Goal: Task Accomplishment & Management: Use online tool/utility

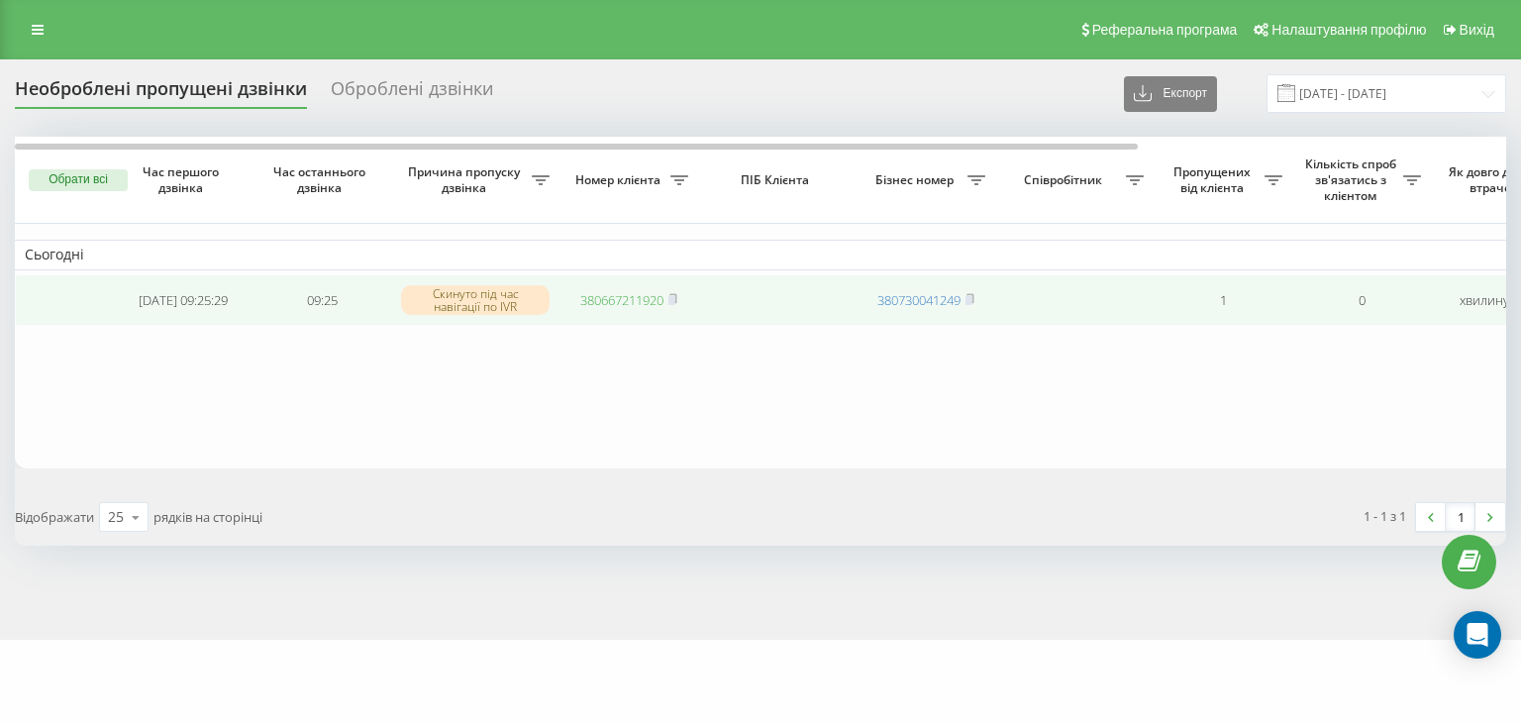
click at [590, 294] on link "380667211920" at bounding box center [621, 300] width 83 height 18
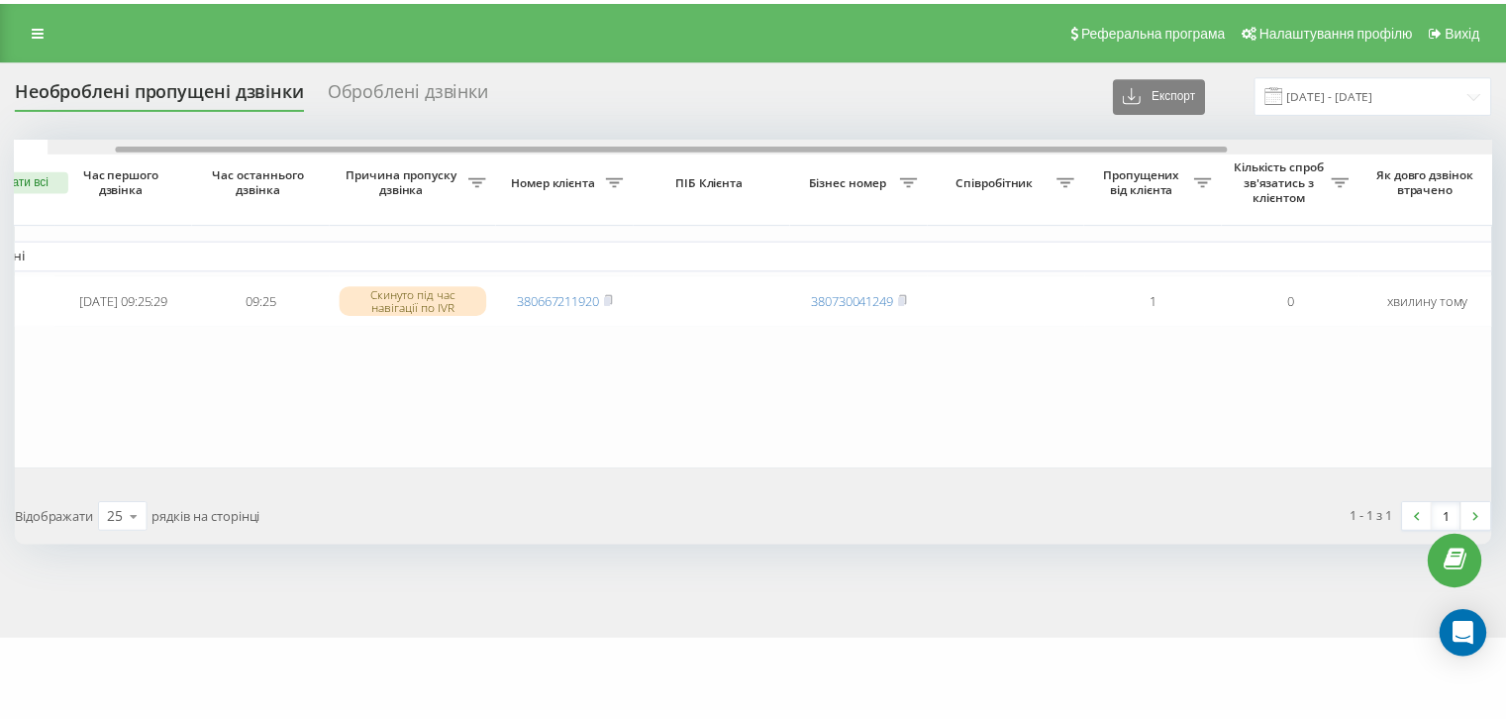
scroll to position [0, 488]
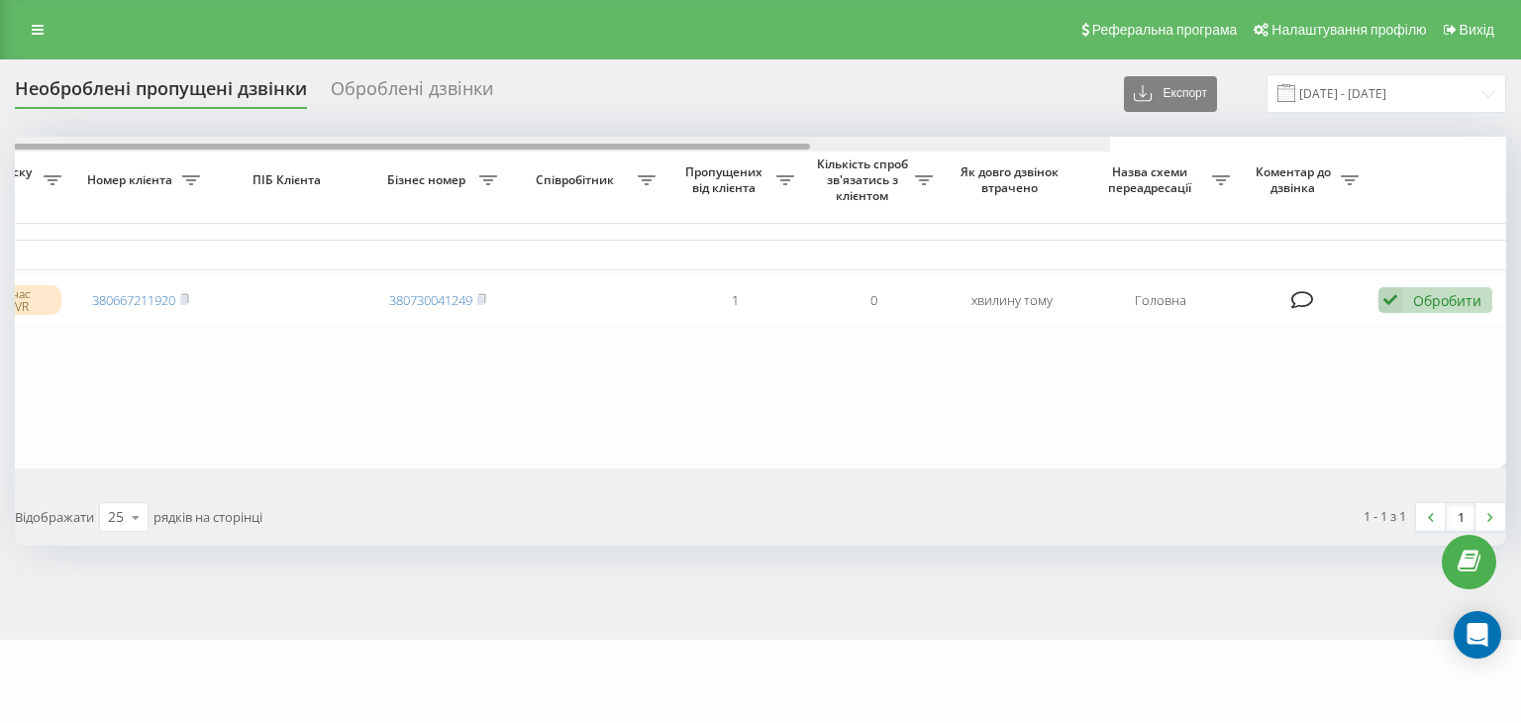
drag, startPoint x: 607, startPoint y: 152, endPoint x: 1238, endPoint y: 213, distance: 633.9
click at [1148, 189] on div "Обрати всі Час першого дзвінка Час останнього дзвінка Причина пропуску дзвінка …" at bounding box center [761, 303] width 1492 height 332
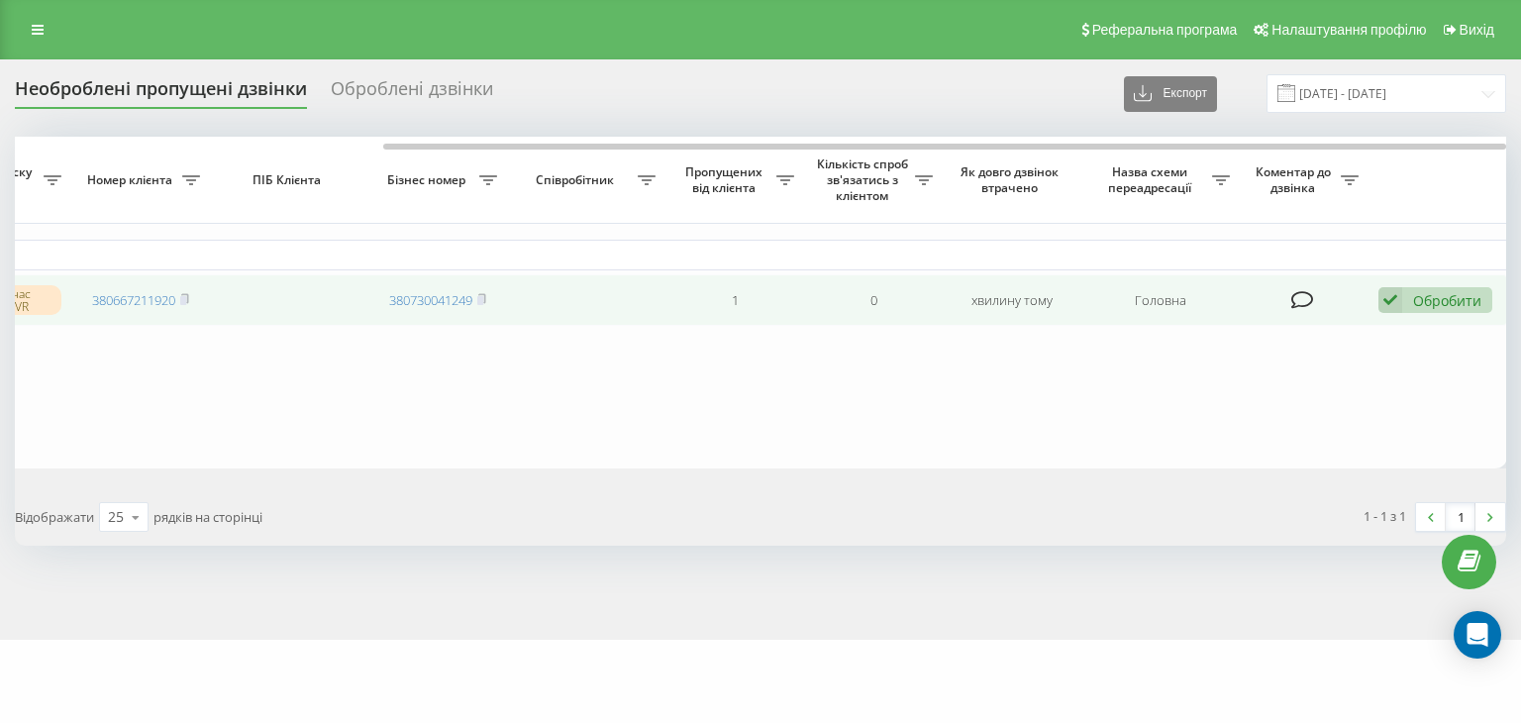
click at [1419, 296] on div "Обробити" at bounding box center [1447, 300] width 68 height 19
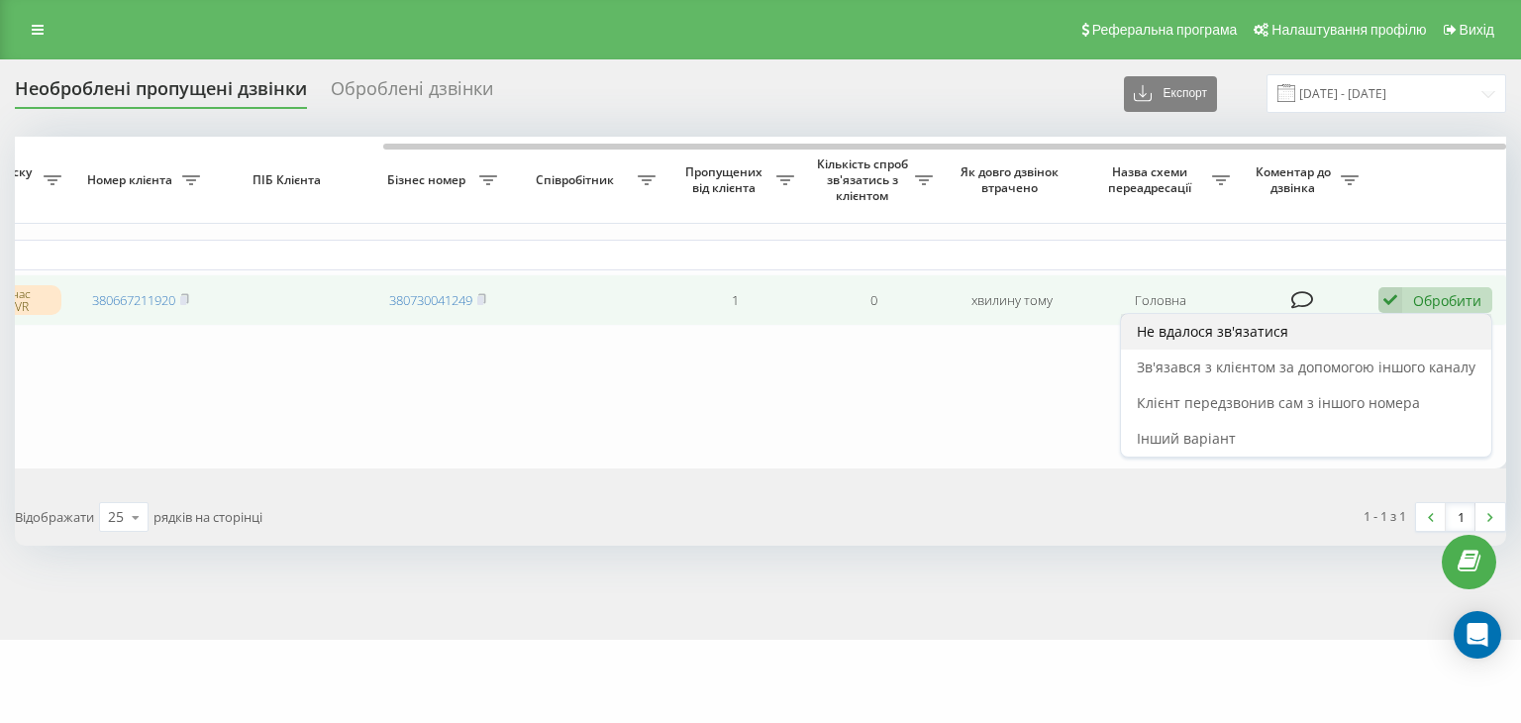
click at [1134, 334] on div "Не вдалося зв'язатися" at bounding box center [1306, 332] width 370 height 36
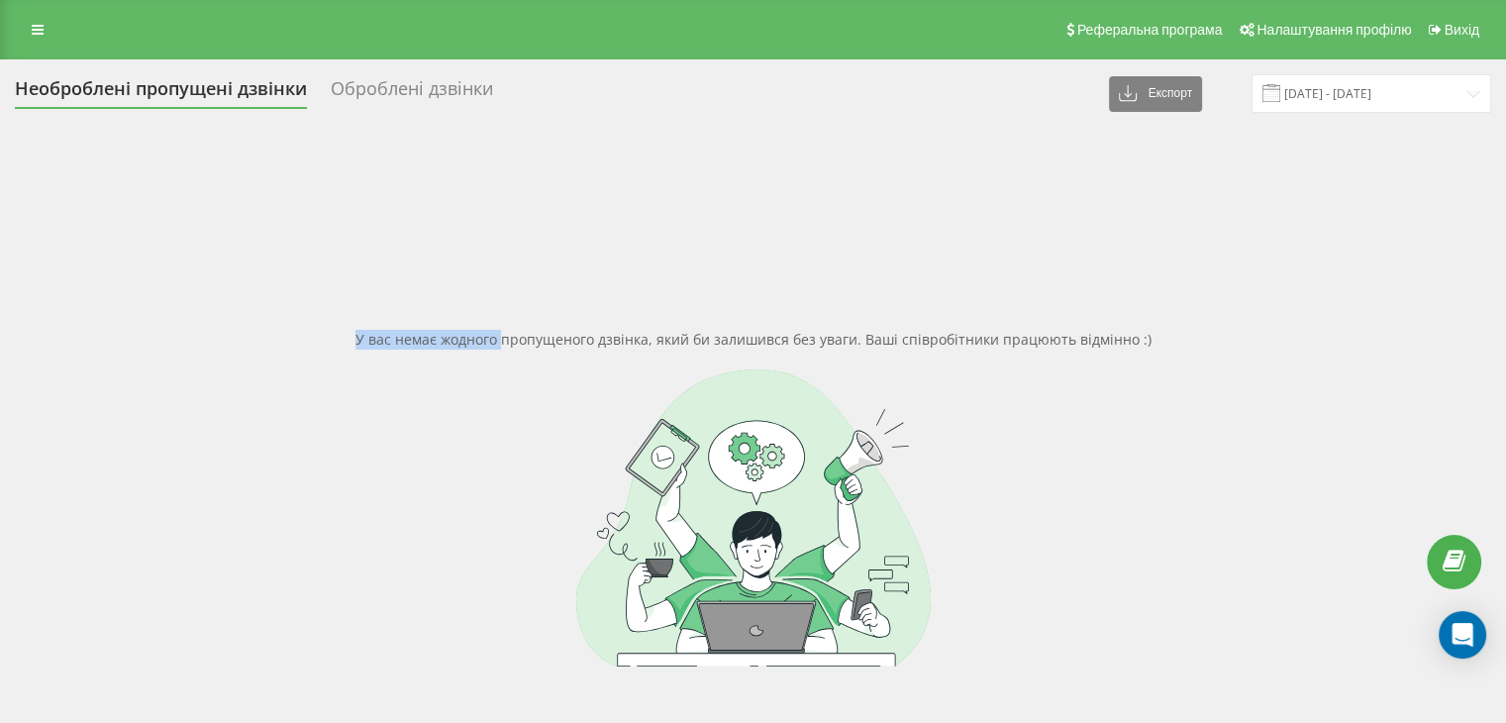
drag, startPoint x: 471, startPoint y: 352, endPoint x: 347, endPoint y: 149, distance: 238.3
click at [360, 115] on div "Необроблені пропущені дзвінки Оброблені дзвінки Експорт .csv .xlsx 19.08.2025 -…" at bounding box center [753, 466] width 1477 height 785
